Goal: Task Accomplishment & Management: Manage account settings

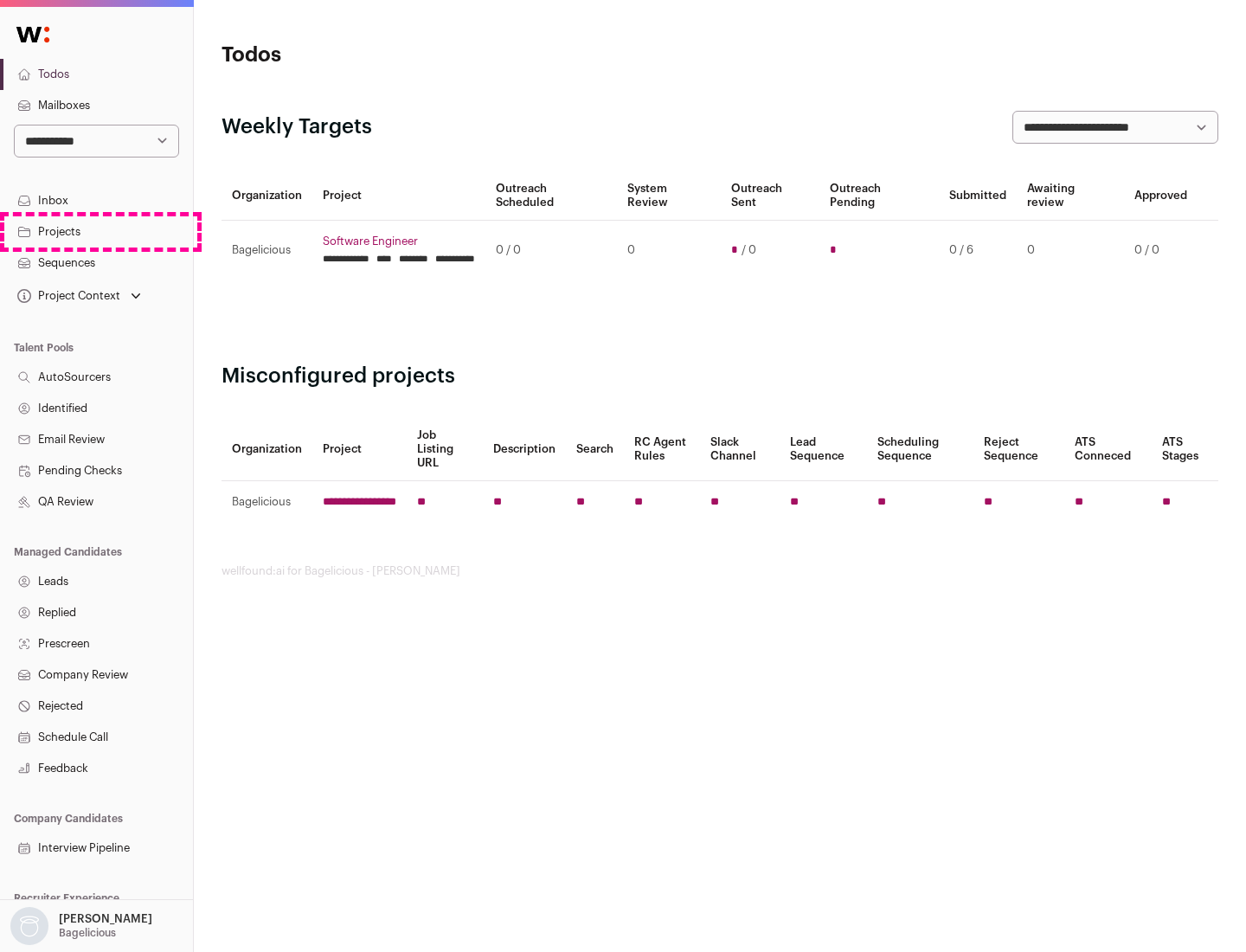
click at [96, 231] on link "Projects" at bounding box center [96, 231] width 193 height 31
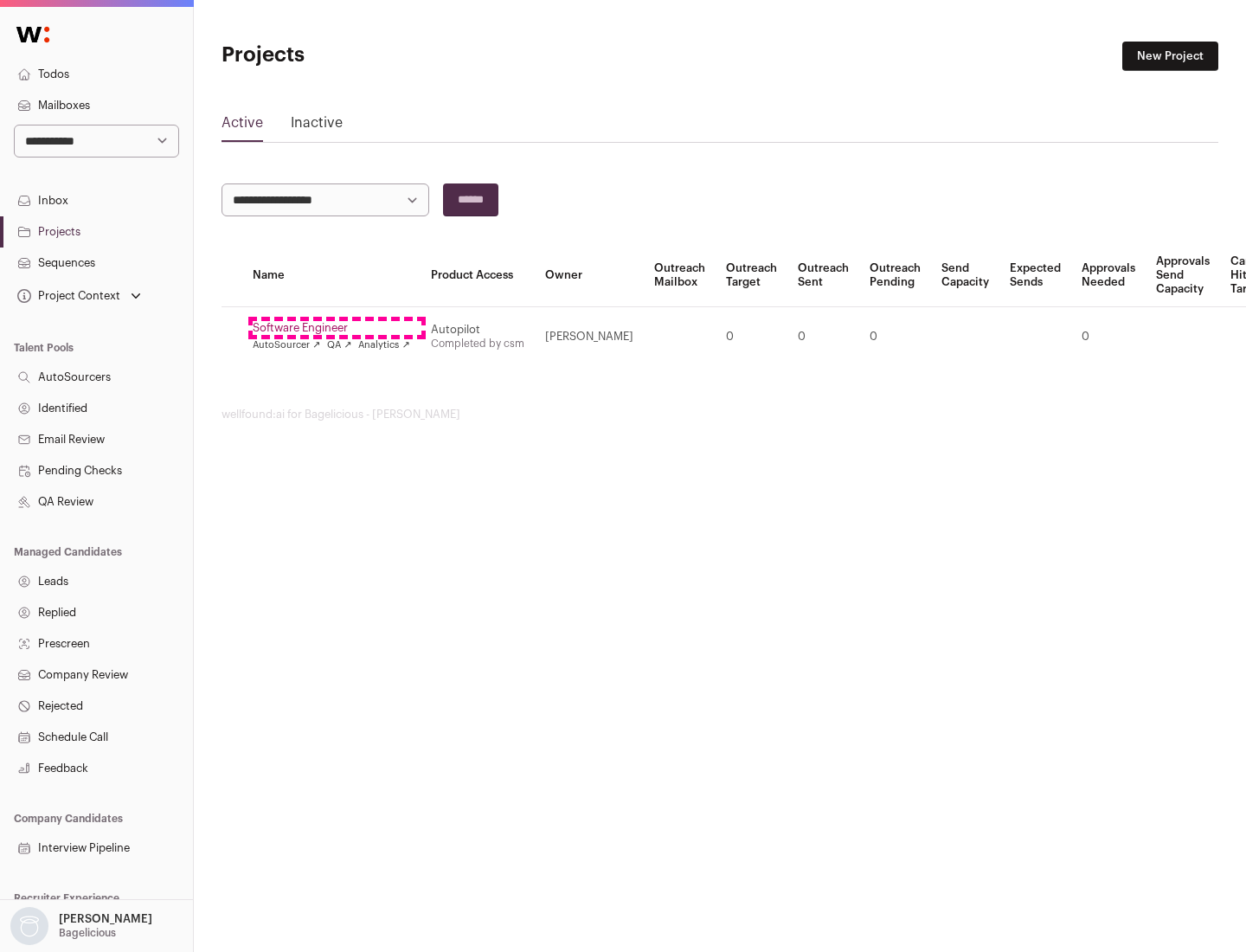
click at [336, 328] on link "Software Engineer" at bounding box center [331, 328] width 158 height 14
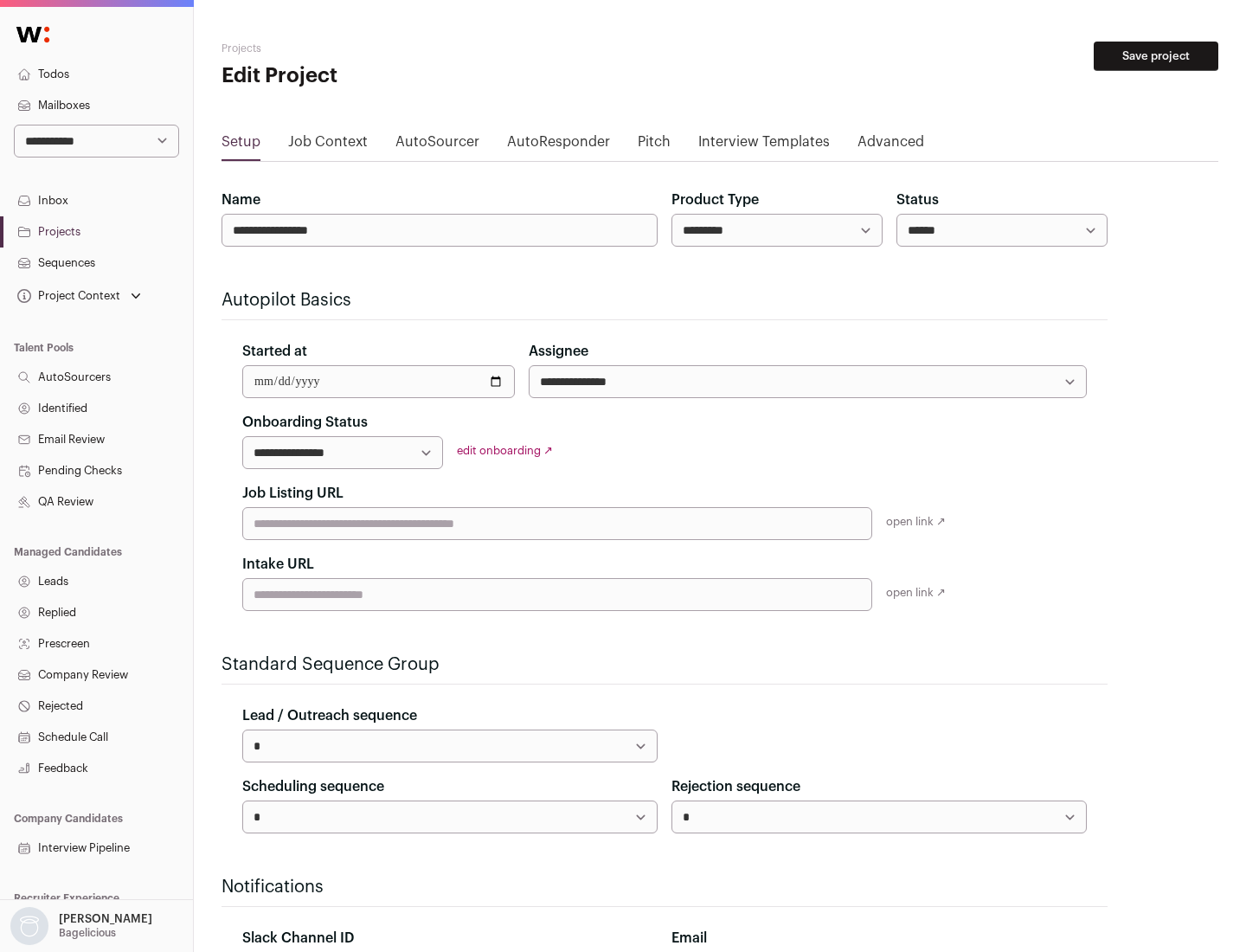
click at [1156, 57] on button "Save project" at bounding box center [1156, 56] width 125 height 29
